Goal: Information Seeking & Learning: Learn about a topic

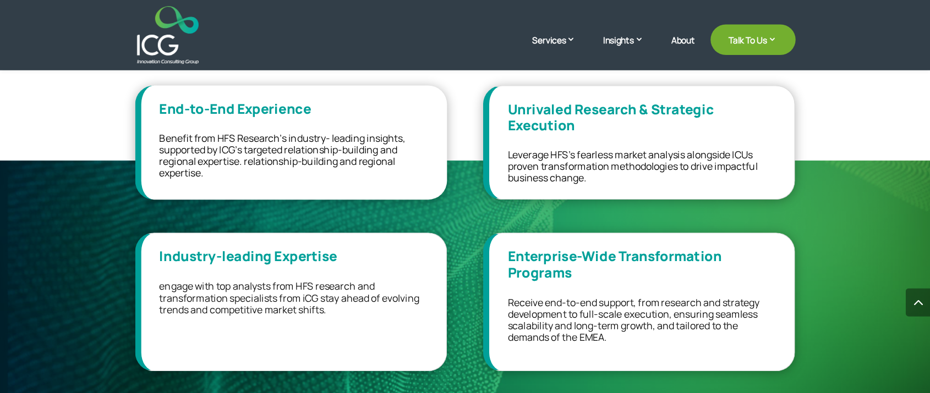
scroll to position [660, 0]
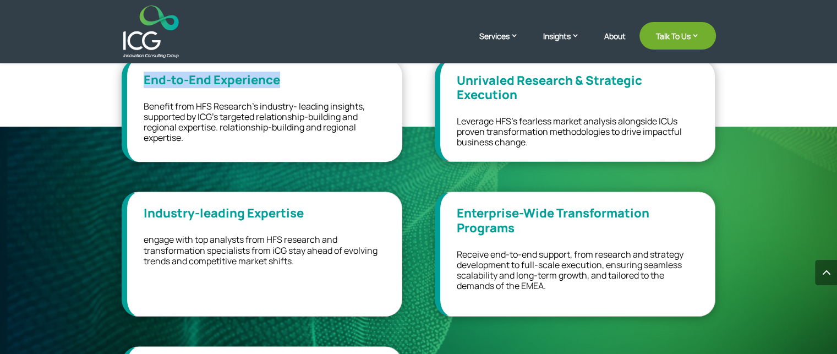
drag, startPoint x: 141, startPoint y: 79, endPoint x: 202, endPoint y: 90, distance: 62.1
click at [310, 80] on div "End-to-End Experience Benefit from HFS Research’s industry- leading insights, s…" at bounding box center [262, 110] width 281 height 103
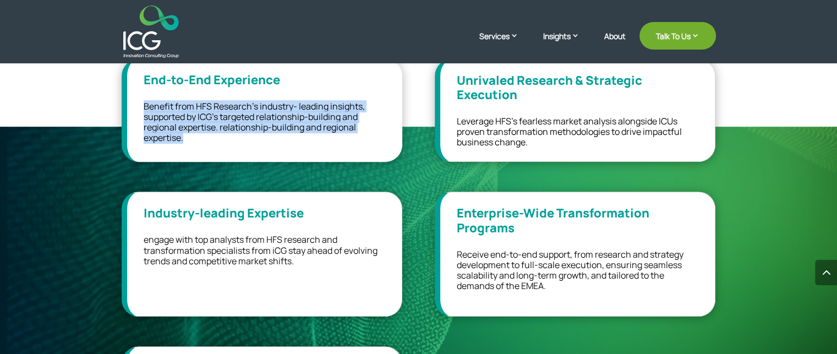
drag, startPoint x: 142, startPoint y: 104, endPoint x: 517, endPoint y: 119, distance: 374.9
click at [208, 139] on div "End-to-End Experience Benefit from HFS Research’s industry- leading insights, s…" at bounding box center [262, 110] width 281 height 103
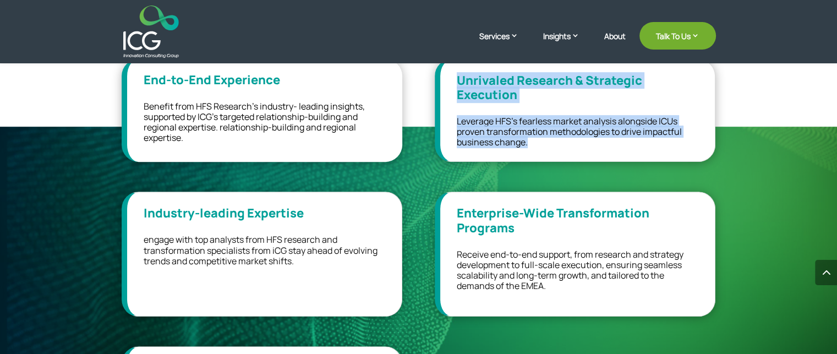
drag, startPoint x: 449, startPoint y: 79, endPoint x: 540, endPoint y: 144, distance: 112.3
click at [541, 144] on div "Unrivaled Research & Strategic Execution Leverage HFS’s fearless market analysi…" at bounding box center [575, 110] width 281 height 103
click at [537, 142] on p "Leverage HFS’s fearless market analysis alongside ICUs proven transformation me…" at bounding box center [577, 132] width 241 height 32
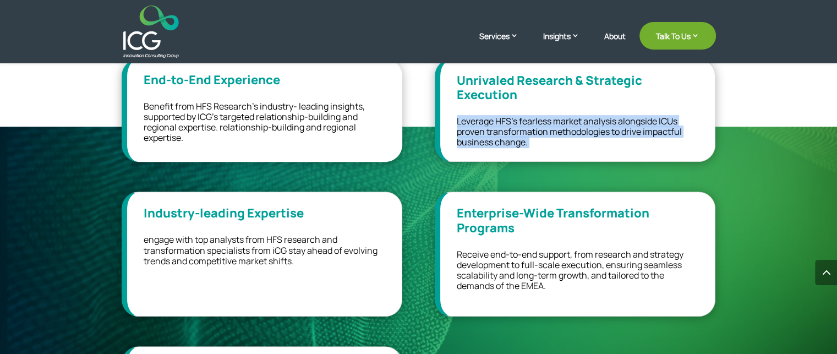
drag, startPoint x: 537, startPoint y: 142, endPoint x: 468, endPoint y: 109, distance: 77.3
click at [468, 109] on div "Unrivaled Research & Strategic Execution Leverage HFS’s fearless market analysi…" at bounding box center [575, 110] width 281 height 103
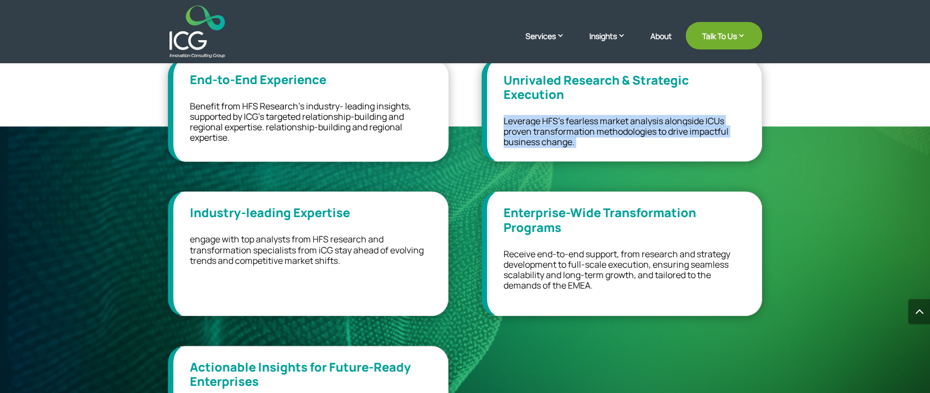
scroll to position [537, 0]
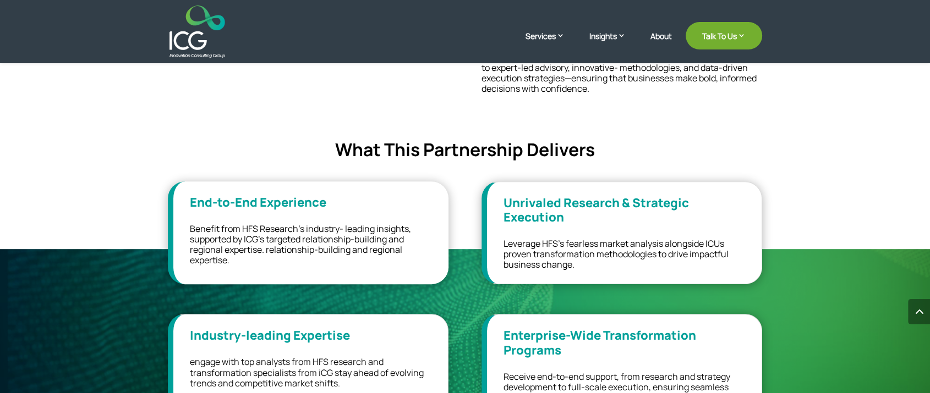
click at [466, 180] on div "Redefining Enterprise Transformation – A Strategic Partnership Between ICG & HF…" at bounding box center [465, 45] width 594 height 347
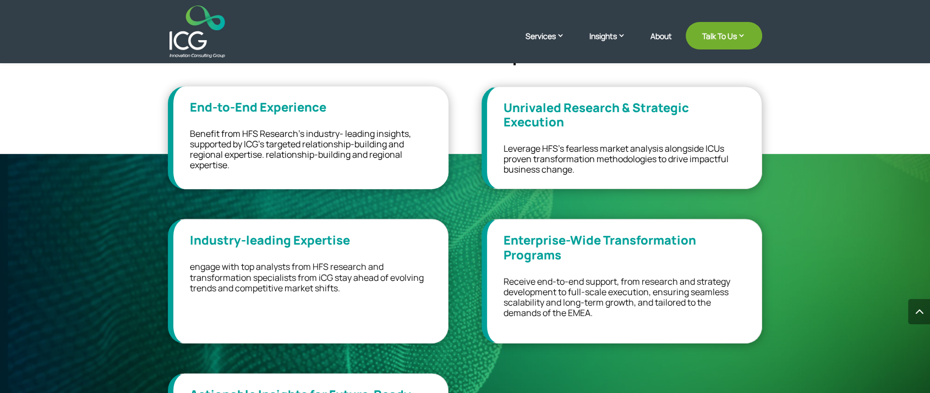
scroll to position [660, 0]
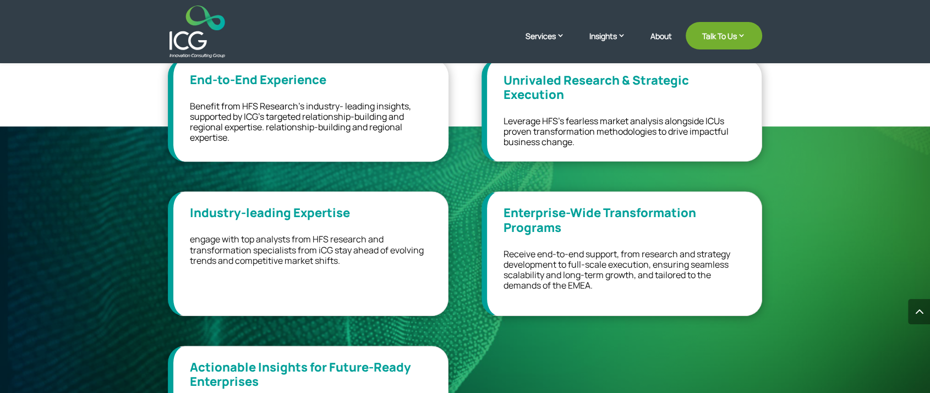
click at [270, 240] on span "engage with top analysts from HFS research and transformation specialists from …" at bounding box center [307, 249] width 234 height 33
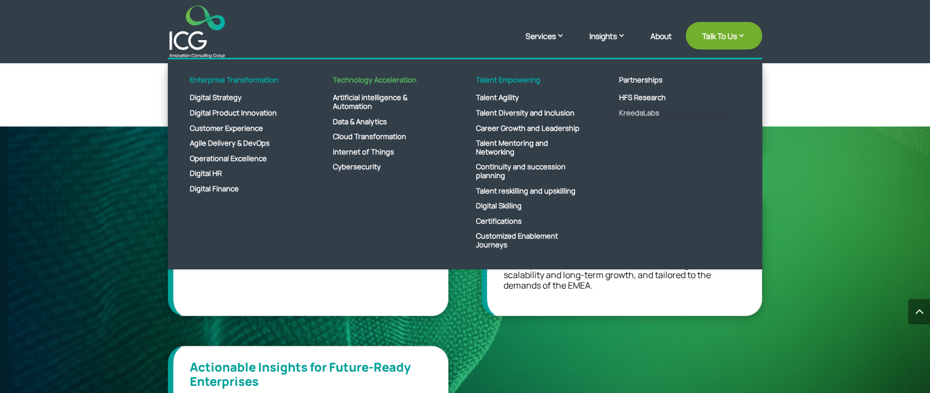
click at [638, 113] on link "KreedaLabs" at bounding box center [671, 113] width 127 height 15
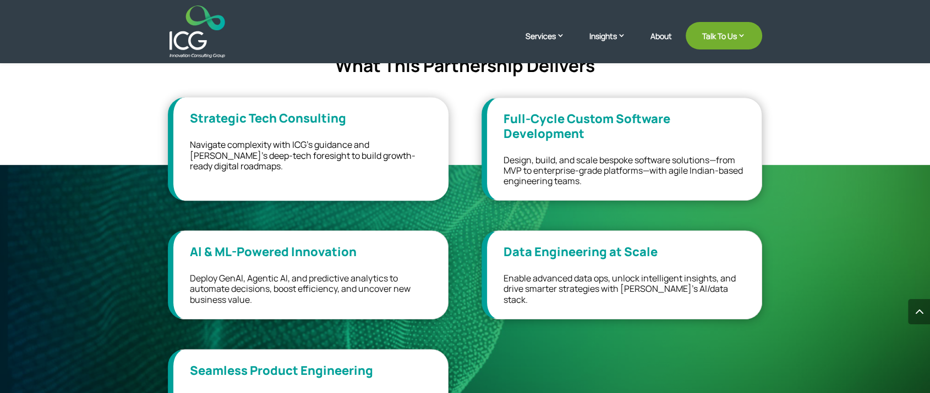
scroll to position [611, 0]
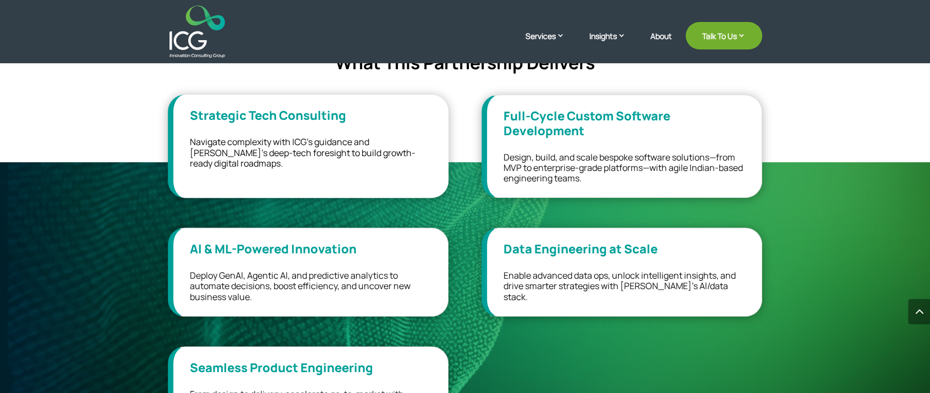
click at [185, 35] on img at bounding box center [197, 32] width 56 height 52
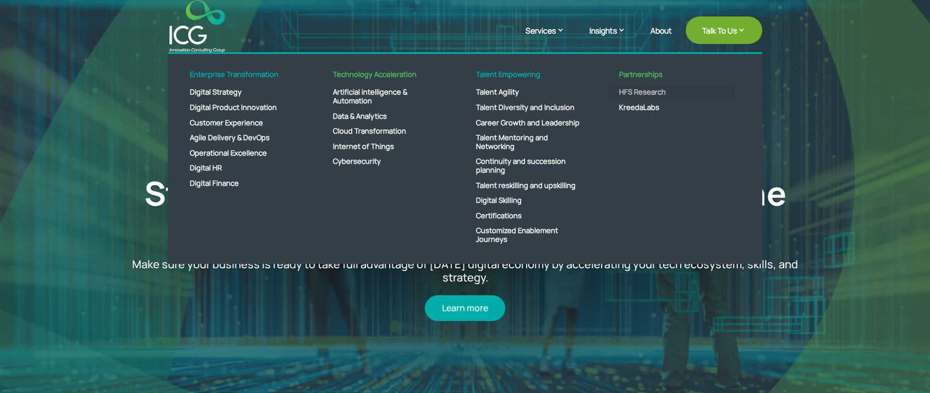
click at [628, 94] on link "HFS Research" at bounding box center [671, 92] width 127 height 15
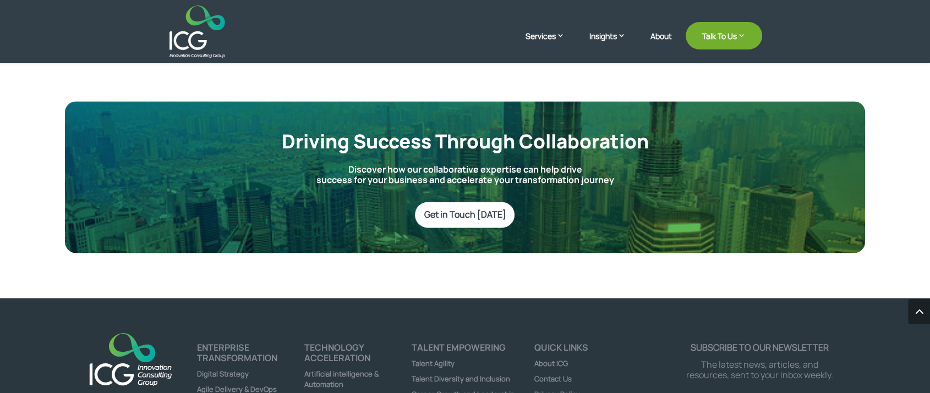
scroll to position [1650, 0]
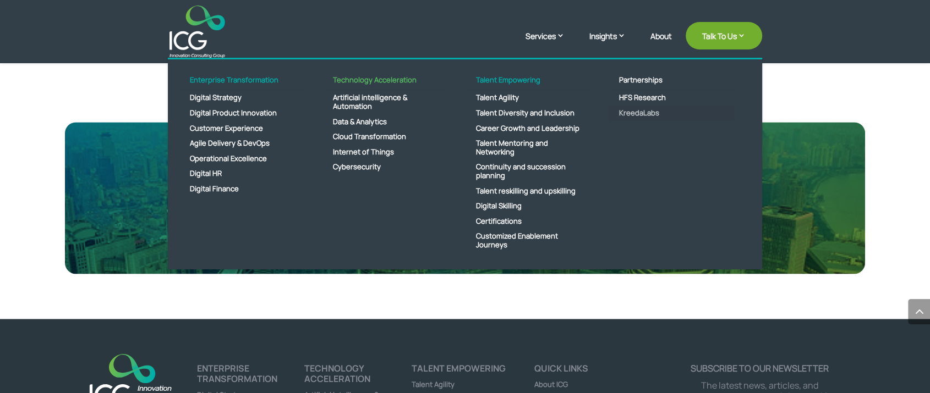
click at [640, 113] on link "KreedaLabs" at bounding box center [671, 113] width 127 height 15
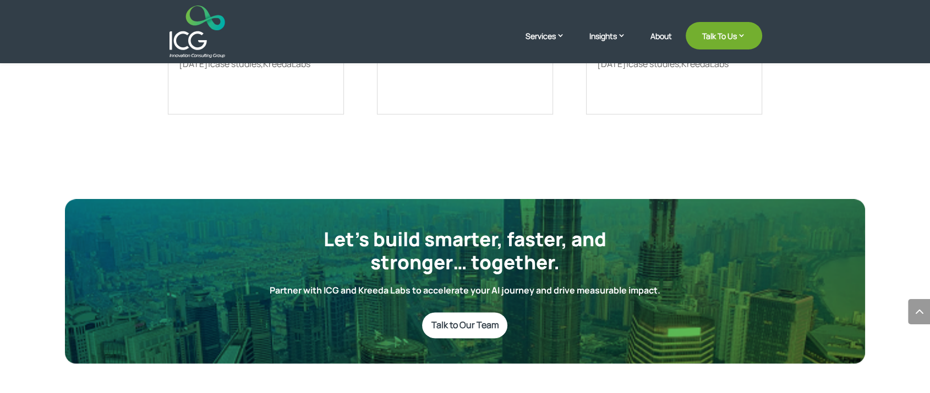
scroll to position [1711, 0]
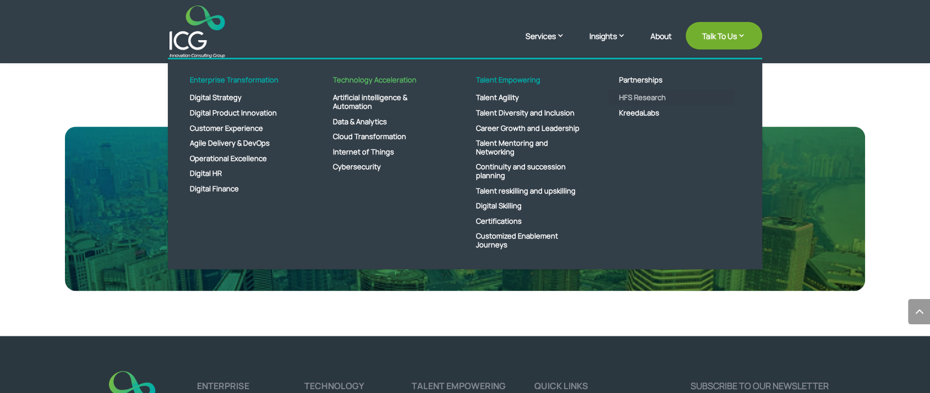
click at [626, 100] on link "HFS Research" at bounding box center [671, 97] width 127 height 15
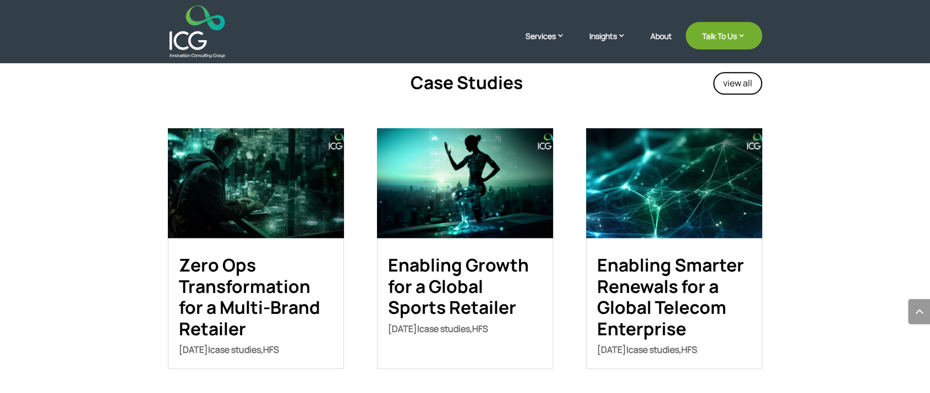
scroll to position [1161, 0]
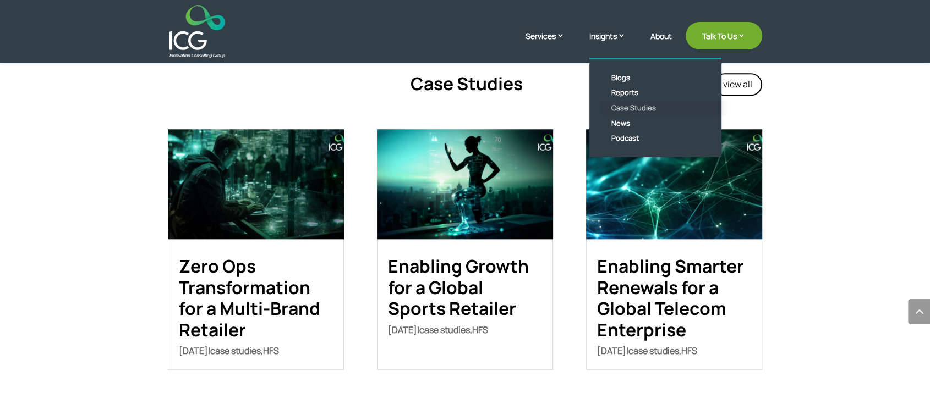
click at [620, 110] on link "Case Studies" at bounding box center [663, 108] width 127 height 15
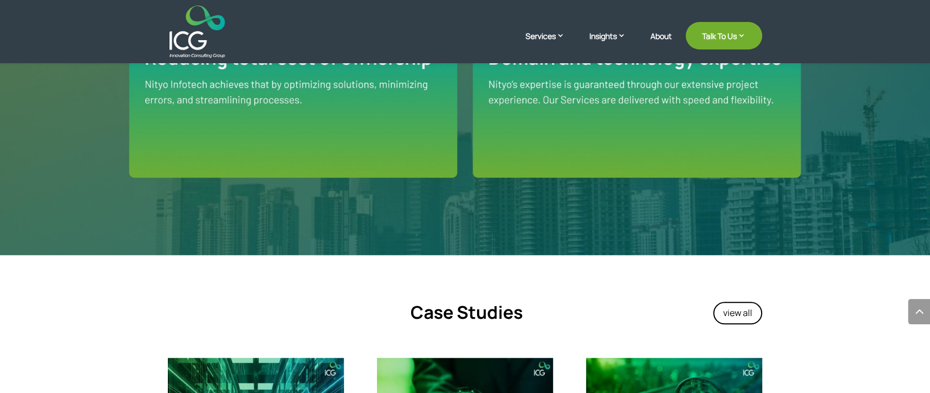
scroll to position [1038, 0]
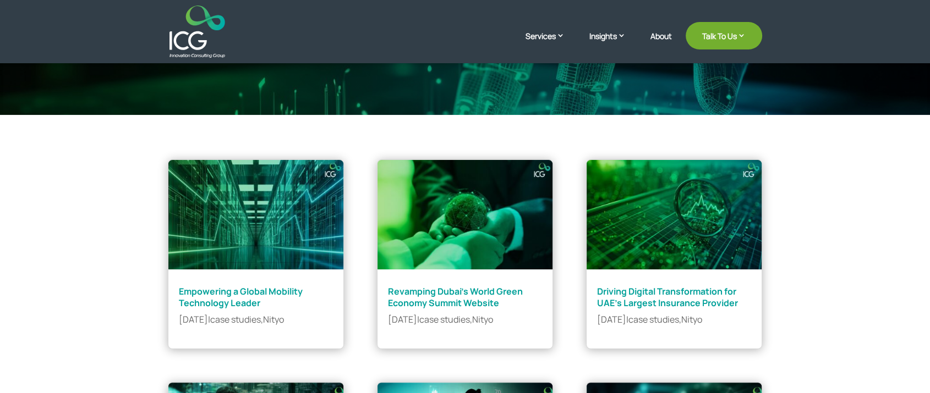
scroll to position [183, 0]
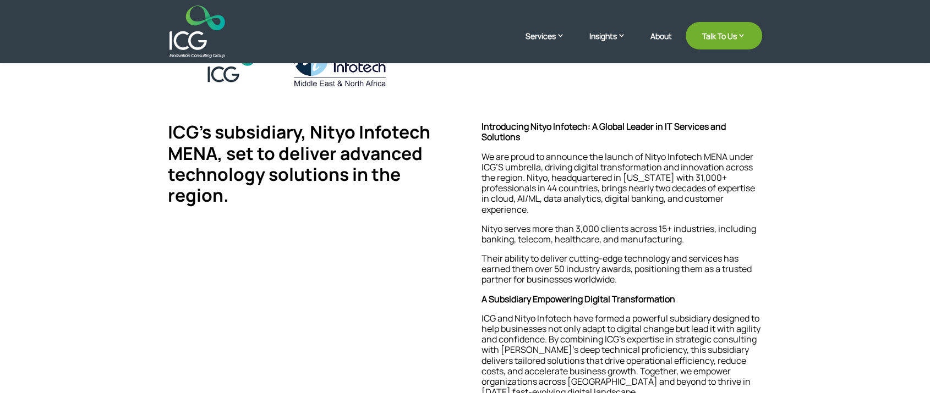
scroll to position [183, 0]
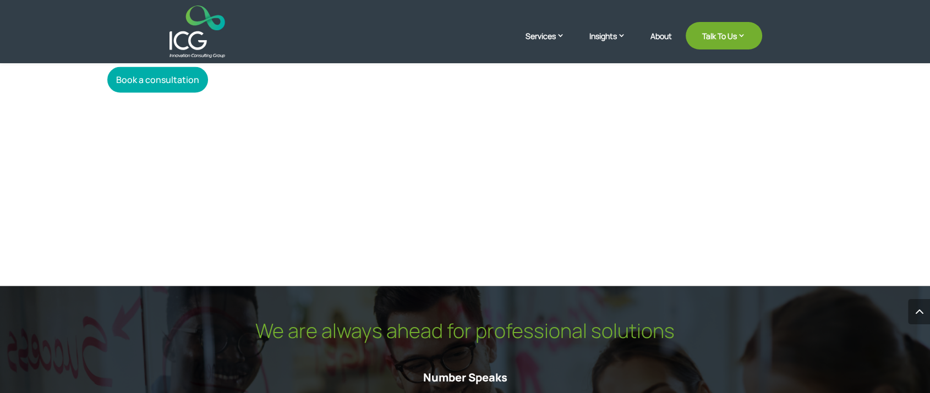
scroll to position [2307, 0]
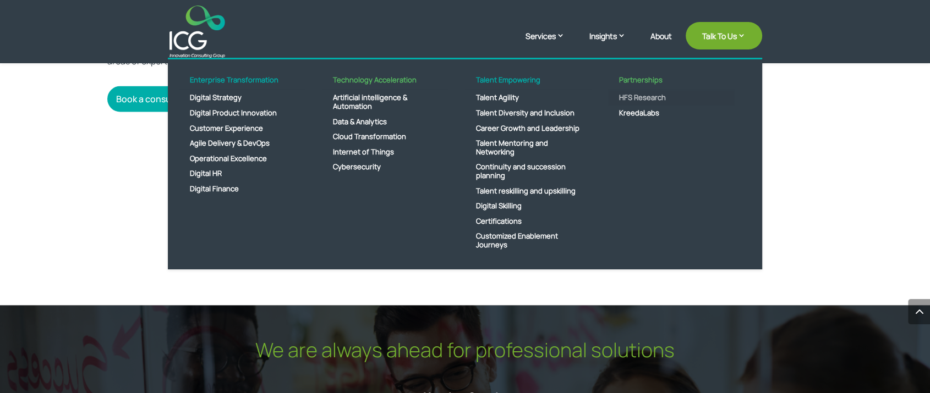
click at [636, 96] on link "HFS Research" at bounding box center [671, 97] width 127 height 15
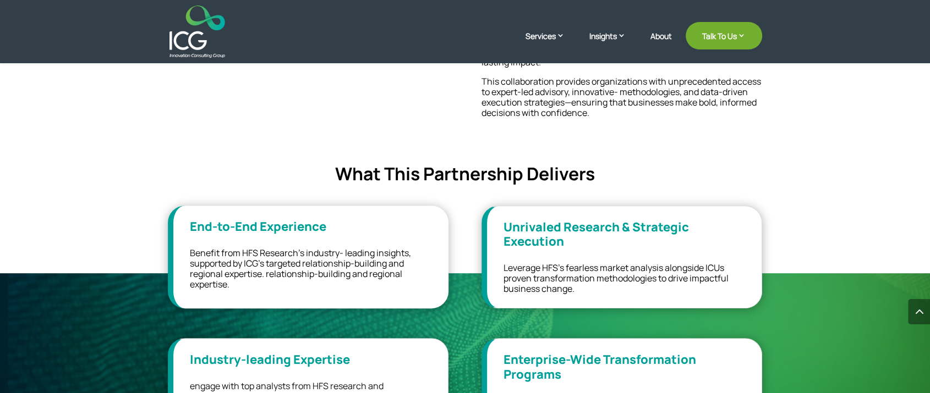
scroll to position [550, 0]
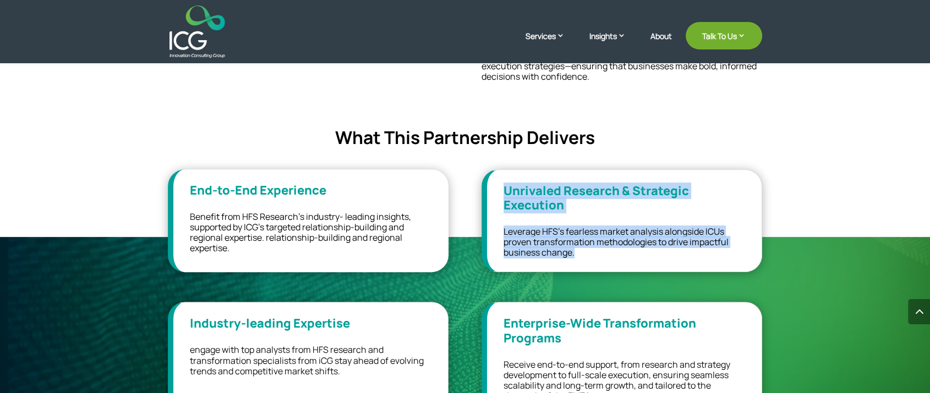
drag, startPoint x: 489, startPoint y: 186, endPoint x: 682, endPoint y: 248, distance: 202.6
click at [682, 248] on div "Unrivaled Research & Strategic Execution Leverage HFS’s fearless market analysi…" at bounding box center [621, 220] width 281 height 103
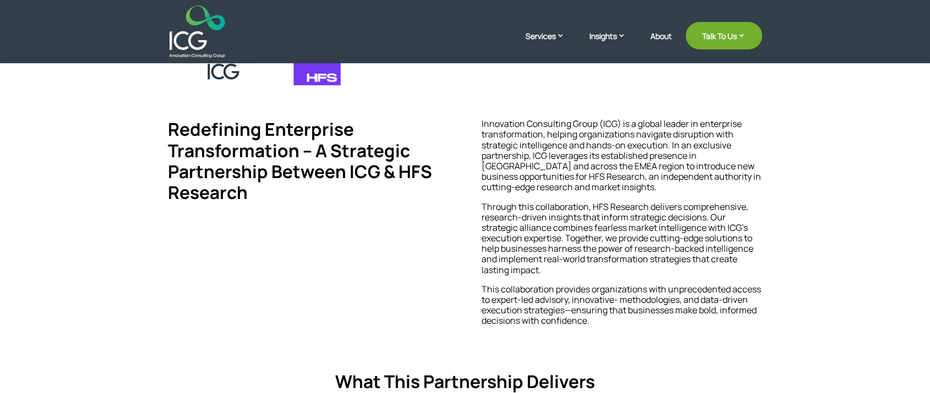
scroll to position [366, 0]
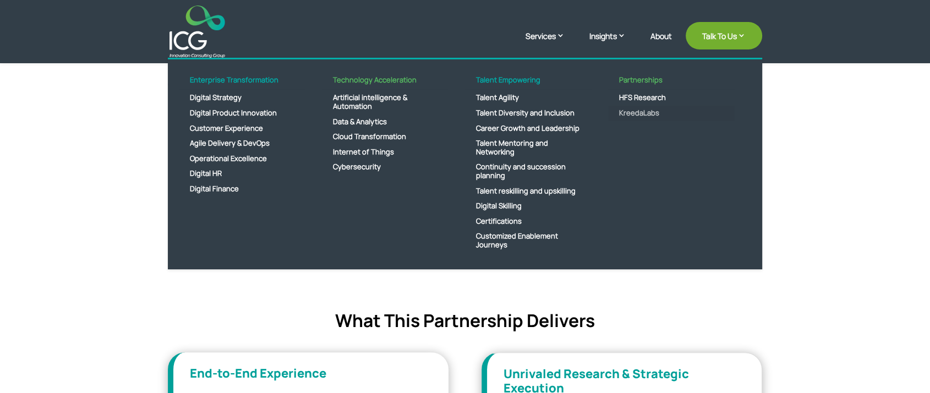
click at [631, 113] on link "KreedaLabs" at bounding box center [671, 113] width 127 height 15
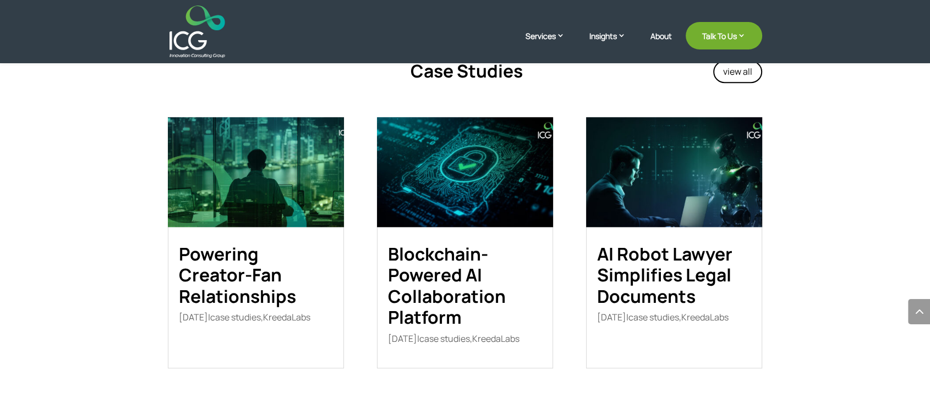
scroll to position [1038, 0]
